Goal: Transaction & Acquisition: Subscribe to service/newsletter

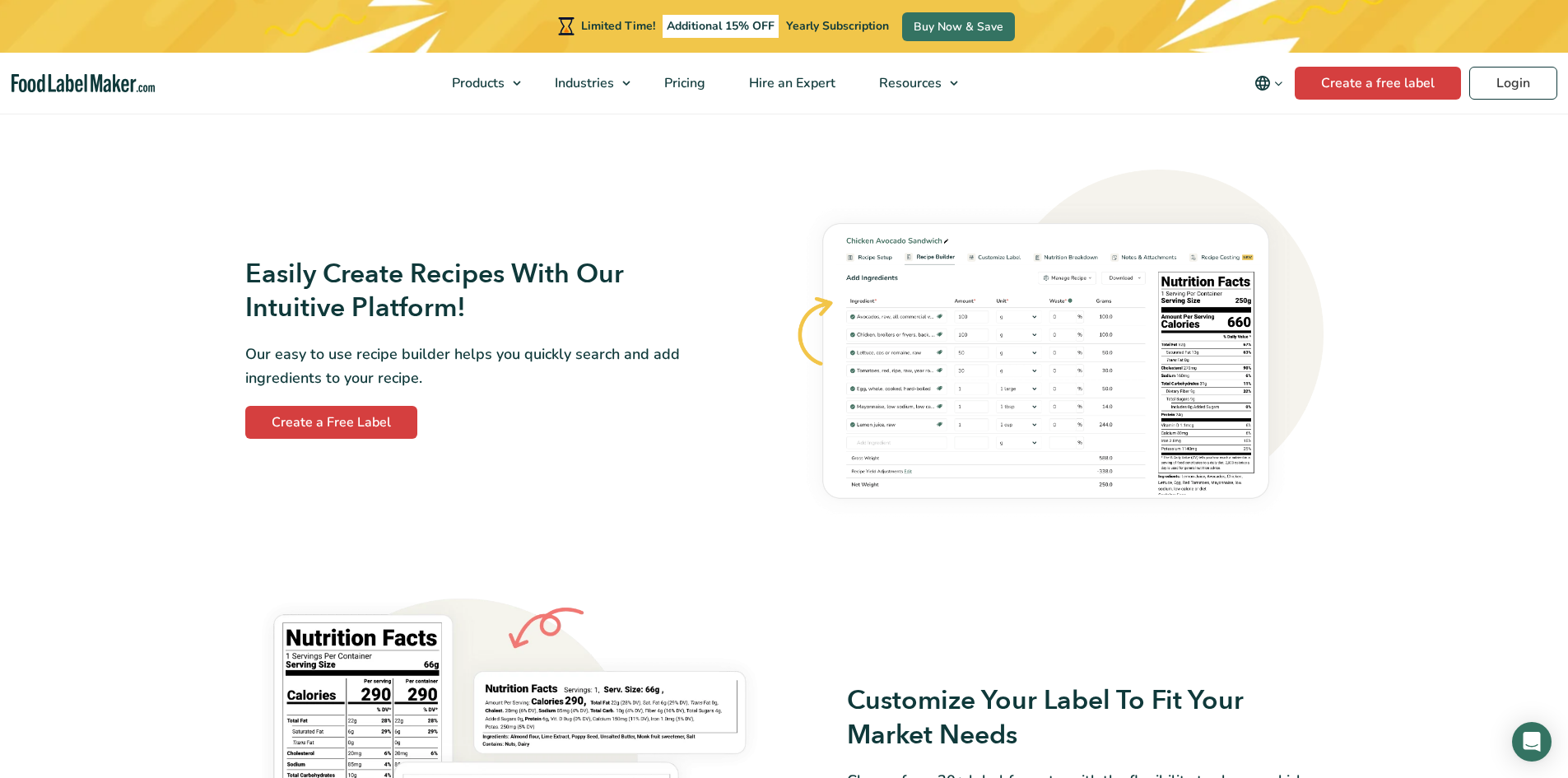
scroll to position [905, 0]
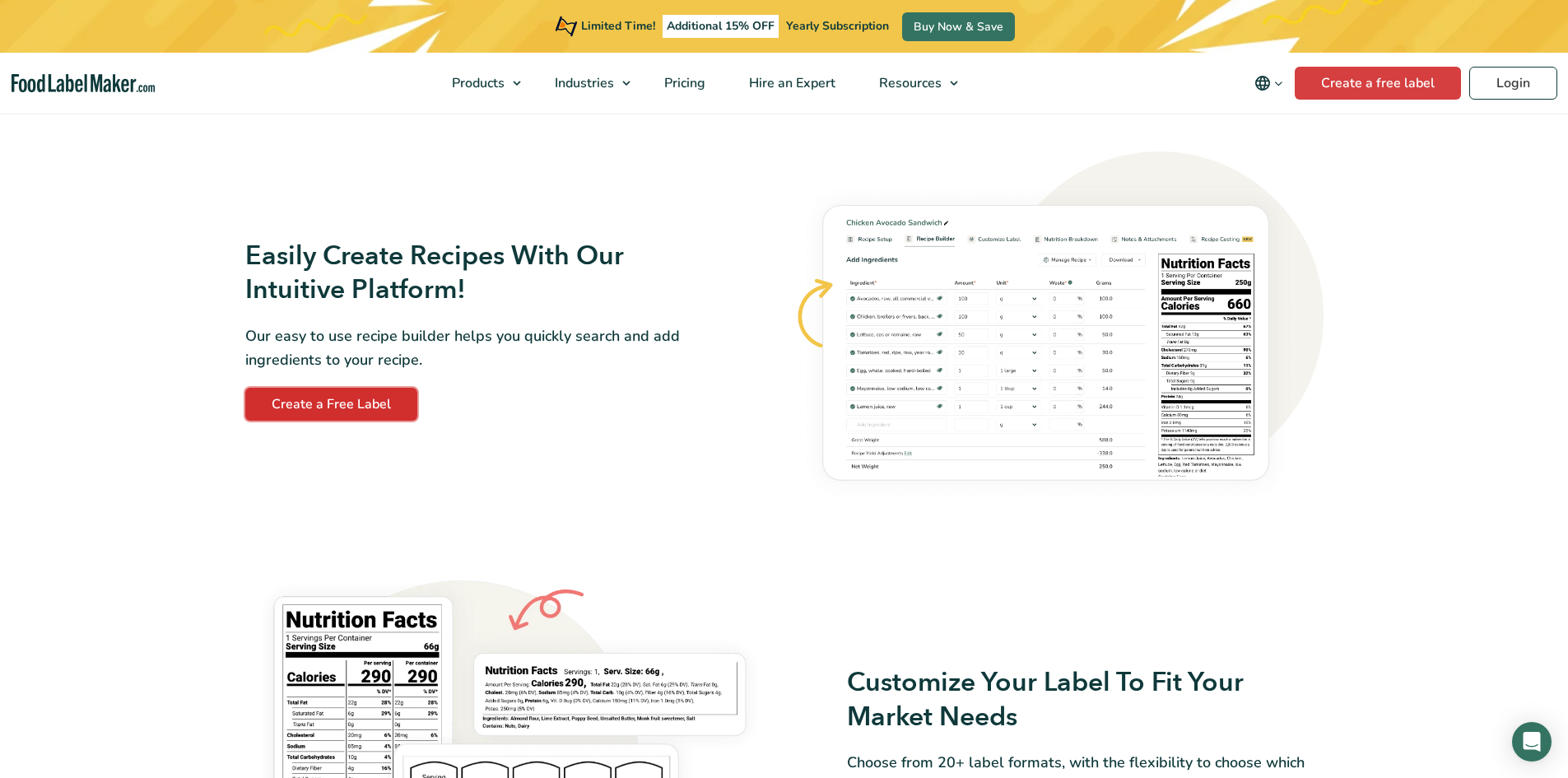
click at [373, 395] on link "Create a Free Label" at bounding box center [331, 404] width 172 height 33
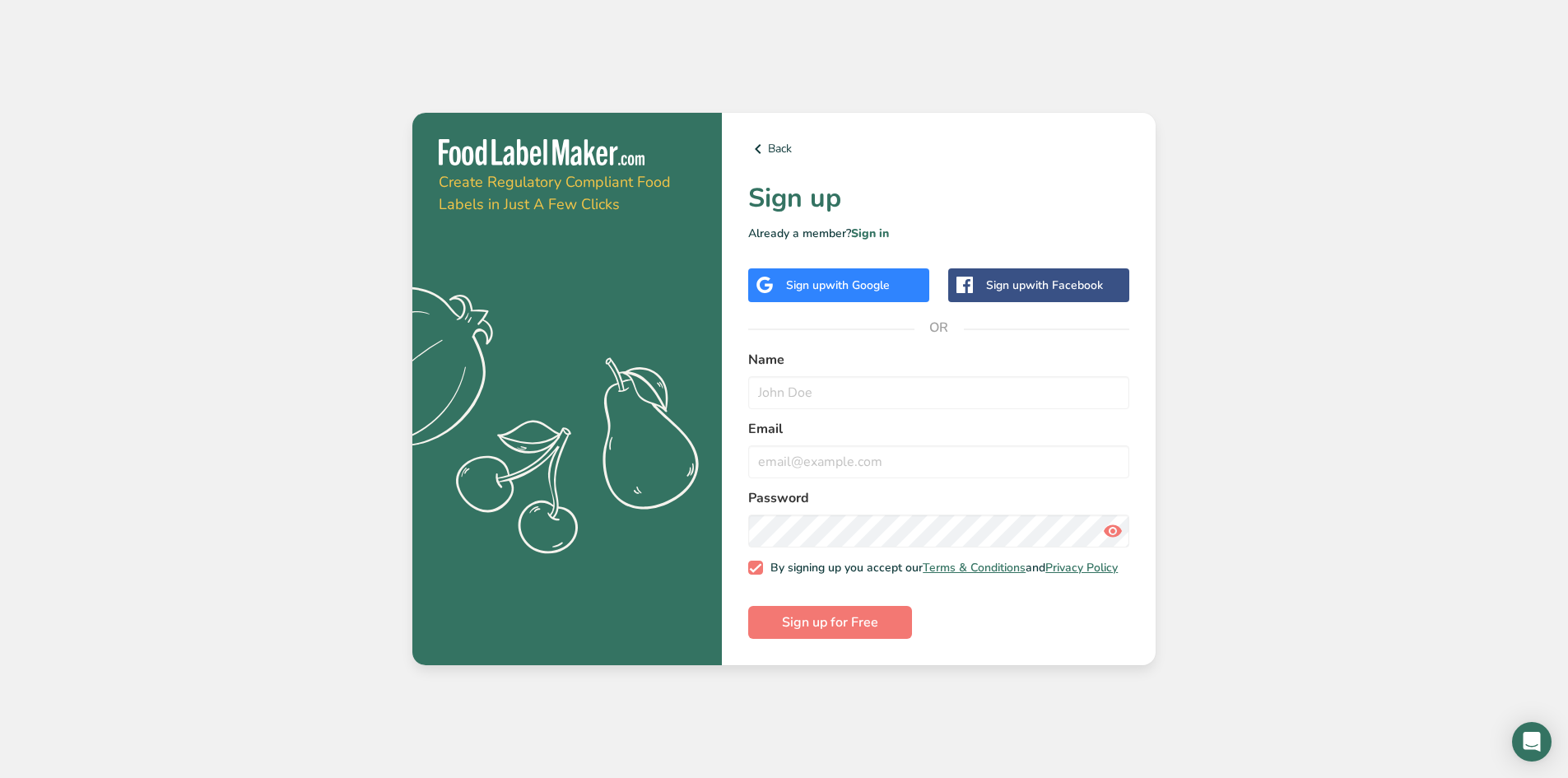
click at [864, 278] on span "with Google" at bounding box center [857, 285] width 64 height 15
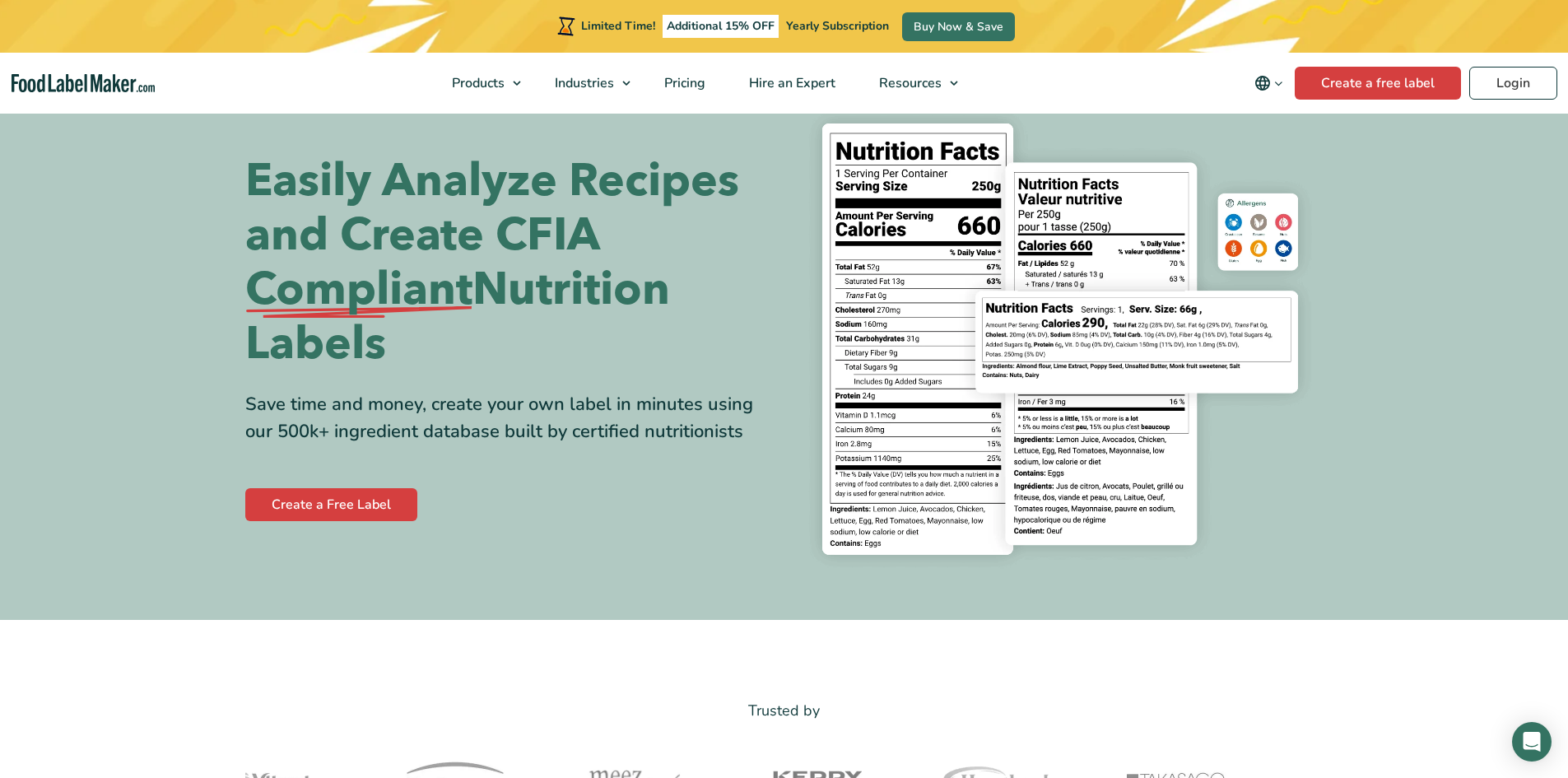
scroll to position [82, 0]
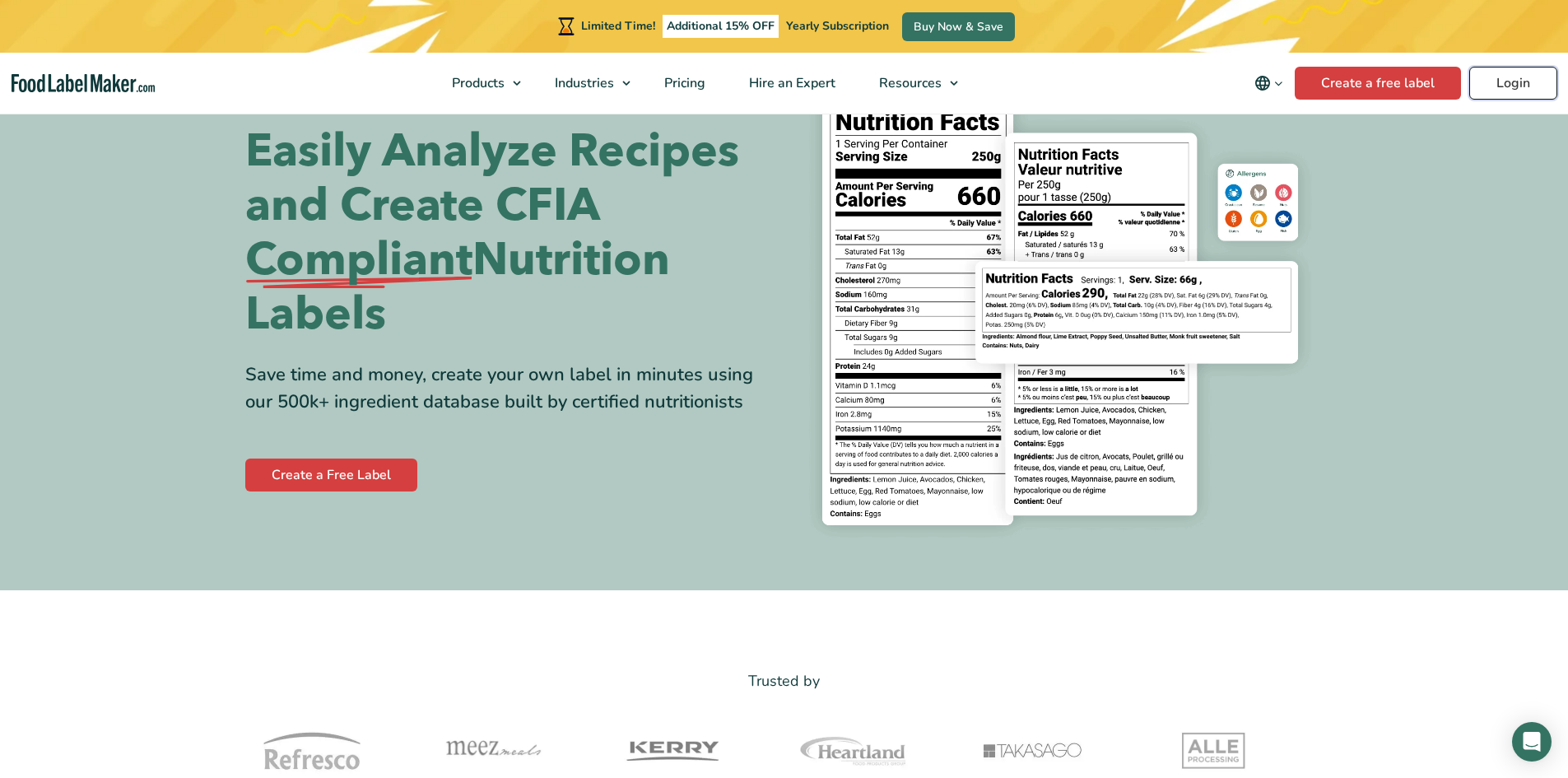
click at [1525, 78] on link "Login" at bounding box center [1513, 82] width 88 height 33
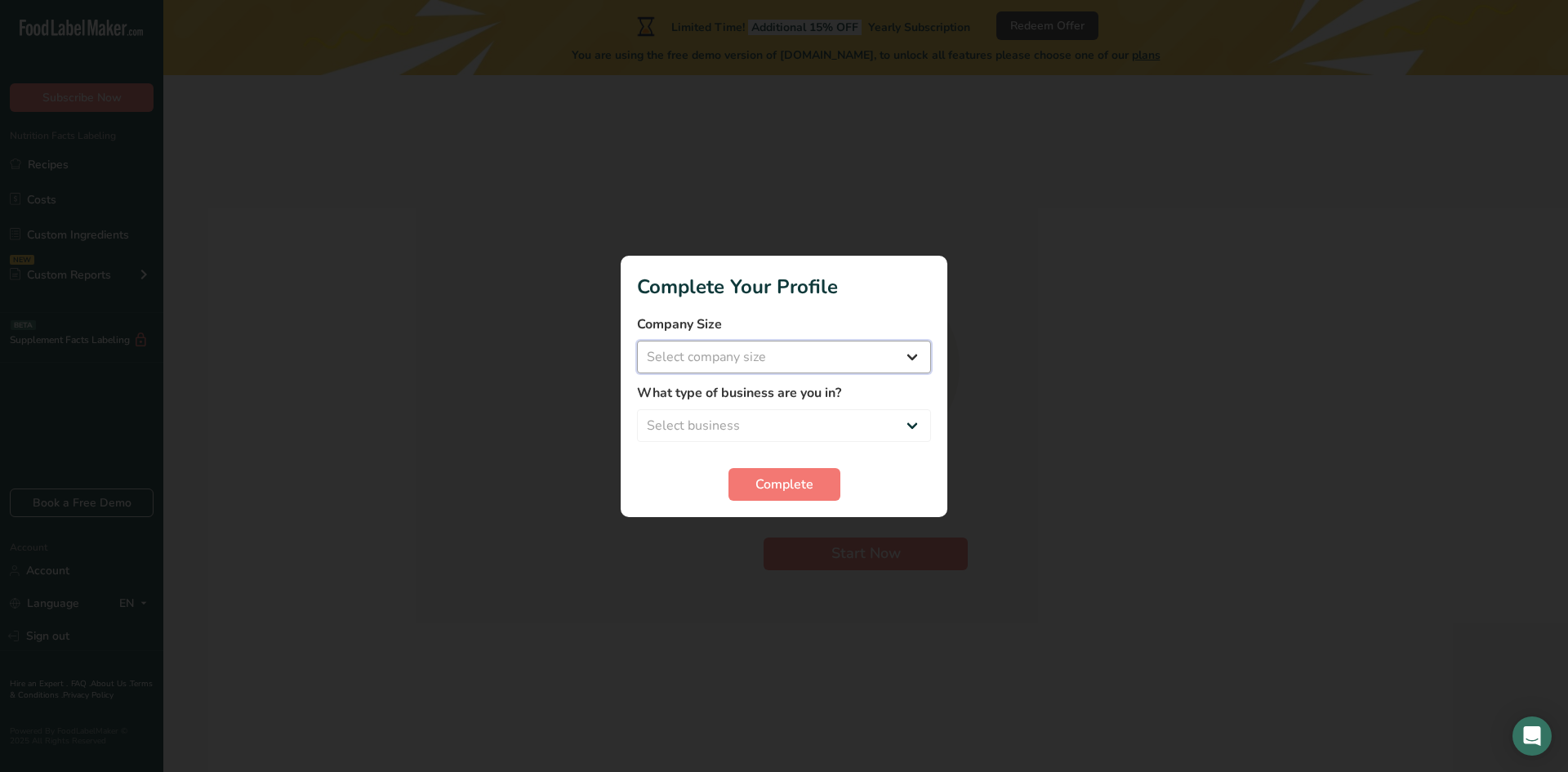
click at [747, 352] on select "Select company size Fewer than 10 Employees 10 to 50 Employees 51 to 500 Employ…" at bounding box center [784, 357] width 294 height 33
select select "2"
click at [637, 341] on select "Select company size Fewer than 10 Employees 10 to 50 Employees 51 to 500 Employ…" at bounding box center [784, 357] width 294 height 33
click at [791, 431] on select "Select business Packaged Food Manufacturer Restaurant & Cafe Bakery Meal Plans …" at bounding box center [784, 425] width 294 height 33
select select "4"
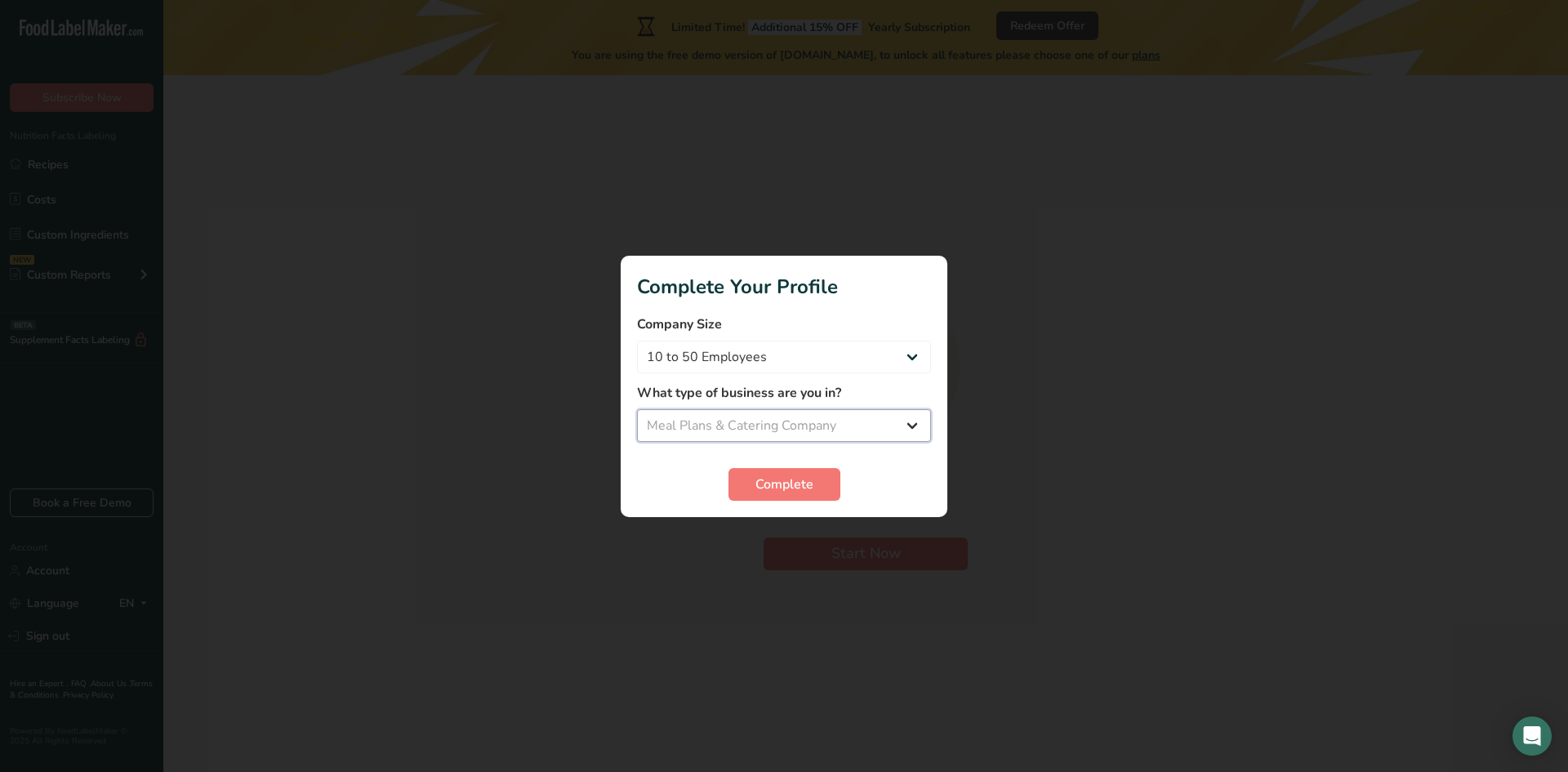
click at [637, 409] on select "Select business Packaged Food Manufacturer Restaurant & Cafe Bakery Meal Plans …" at bounding box center [784, 425] width 294 height 33
click at [776, 489] on span "Complete" at bounding box center [784, 483] width 58 height 19
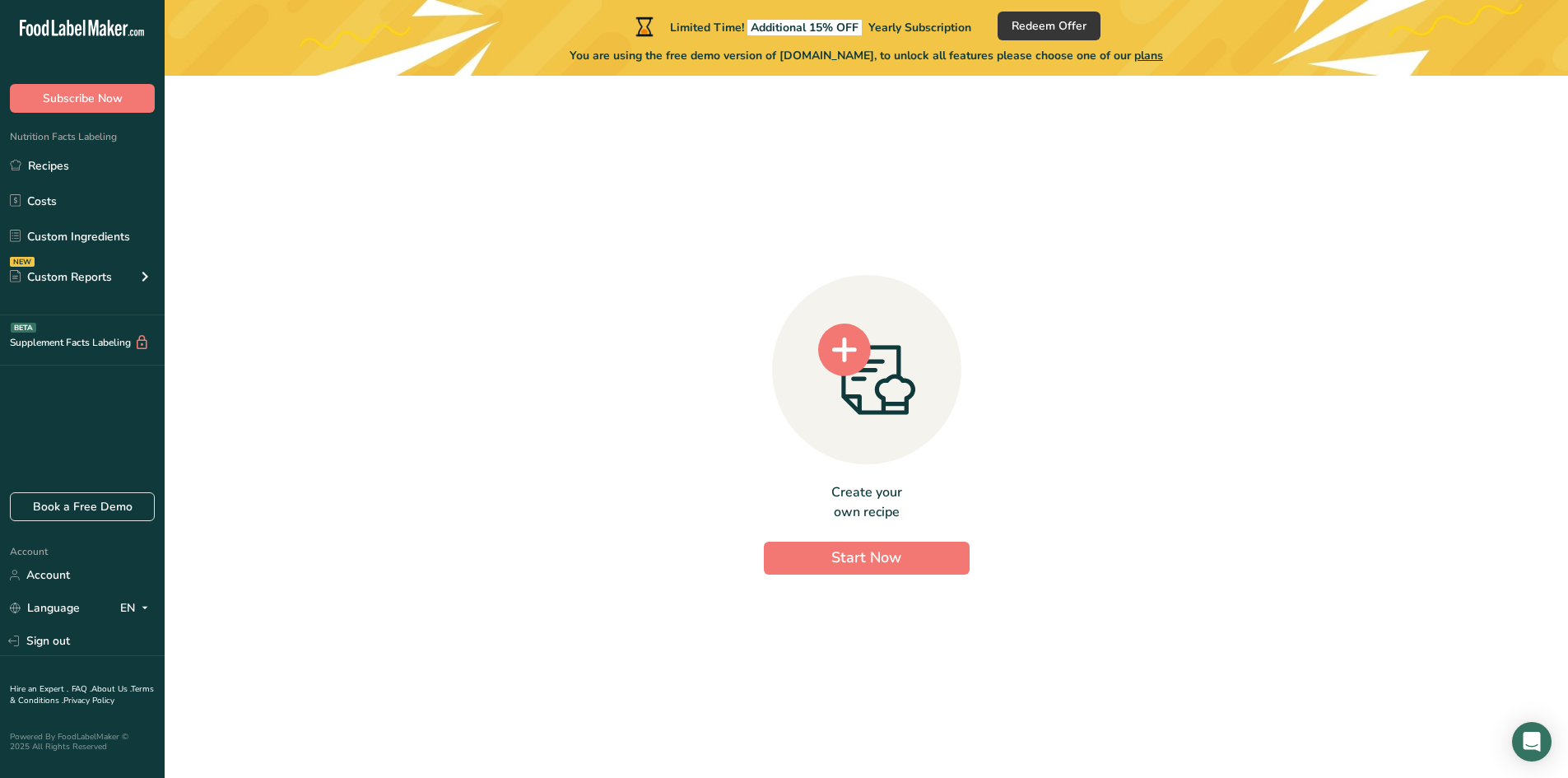
click at [1162, 56] on span "plans" at bounding box center [1149, 55] width 29 height 15
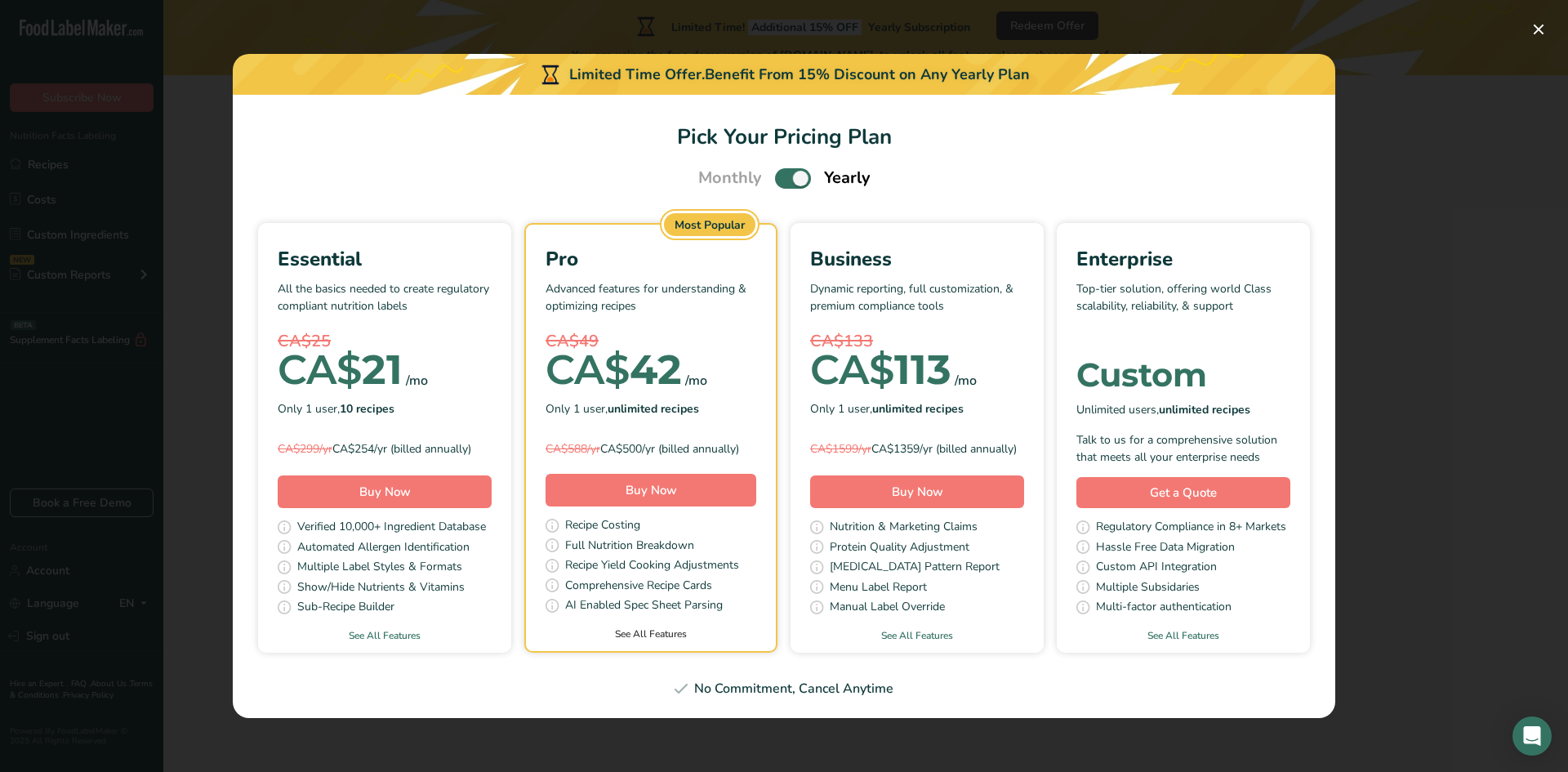
click at [625, 641] on link "See All Features" at bounding box center [651, 633] width 250 height 14
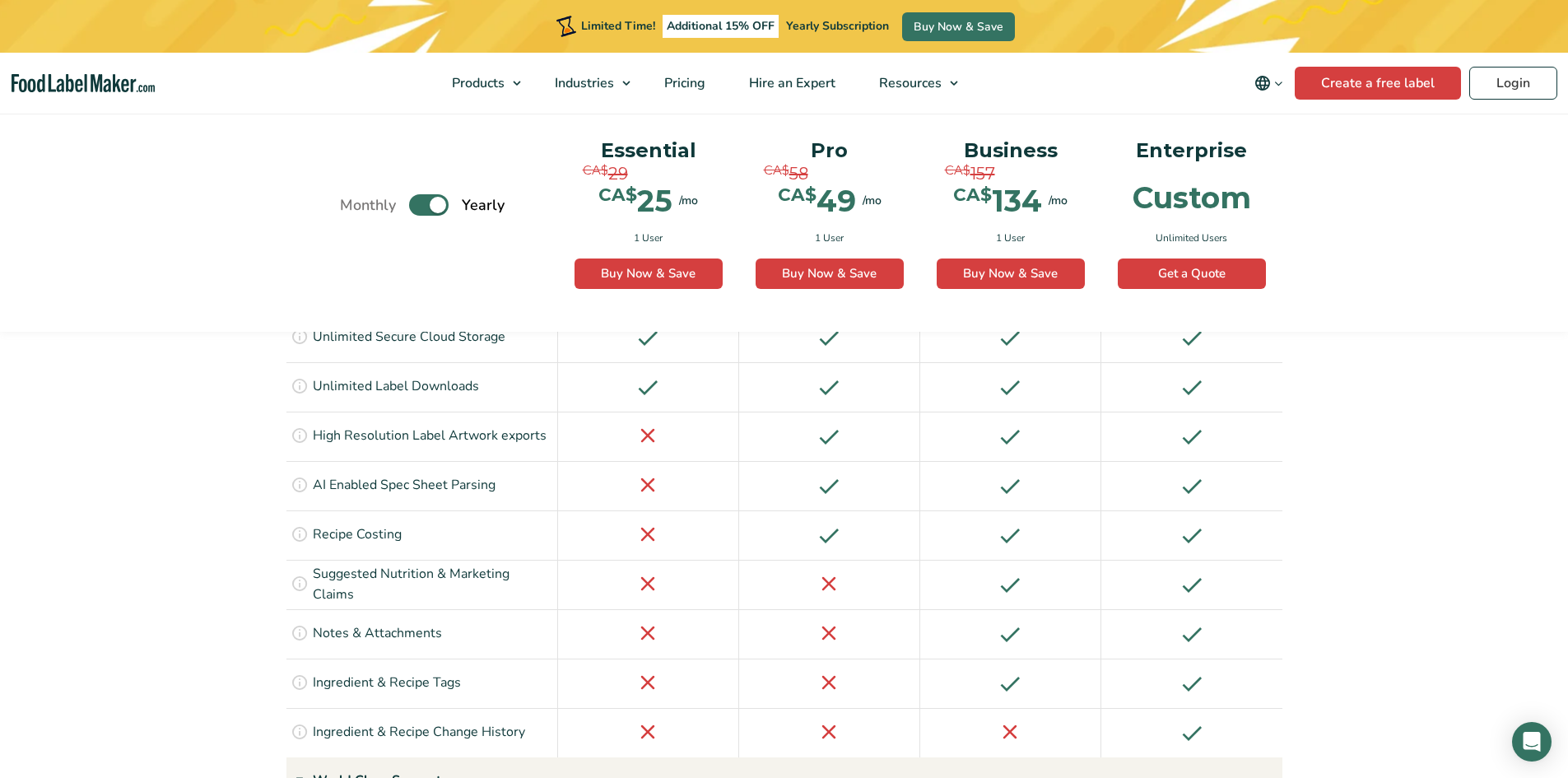
scroll to position [2695, 0]
